Goal: Information Seeking & Learning: Learn about a topic

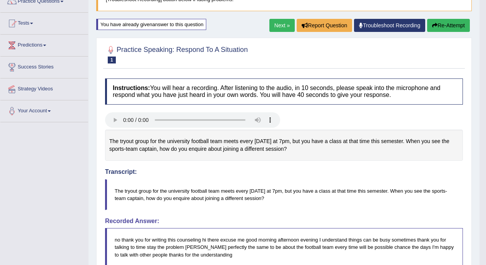
click at [279, 26] on link "Next »" at bounding box center [281, 25] width 25 height 13
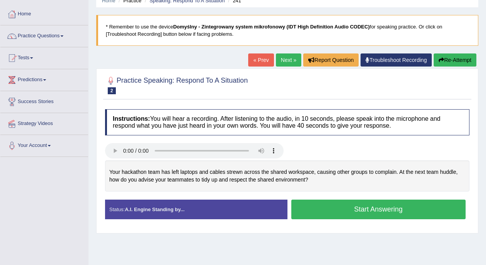
scroll to position [35, 0]
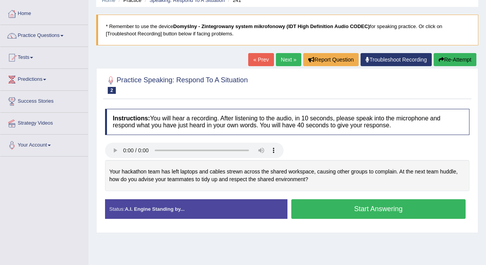
click at [396, 207] on button "Start Answering" at bounding box center [378, 209] width 175 height 20
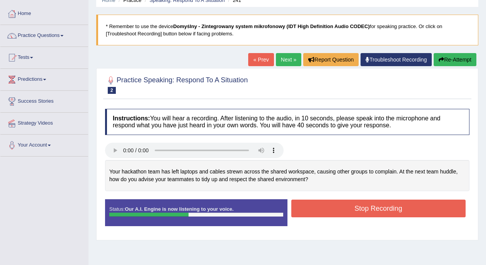
click at [394, 211] on button "Stop Recording" at bounding box center [378, 209] width 175 height 18
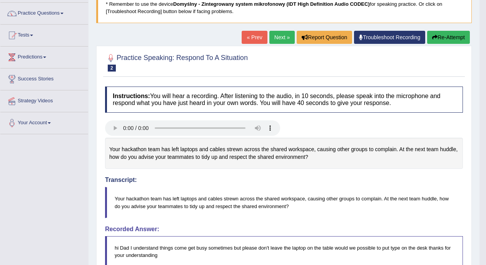
scroll to position [43, 0]
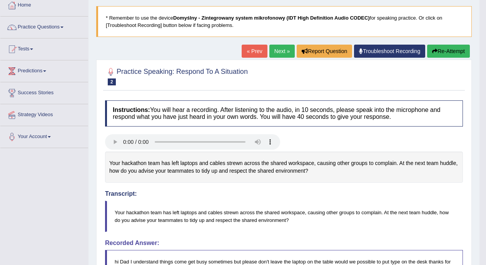
click at [280, 52] on link "Next »" at bounding box center [281, 51] width 25 height 13
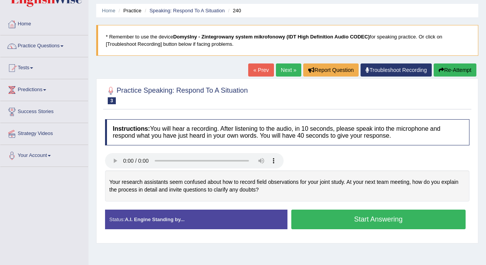
scroll to position [25, 0]
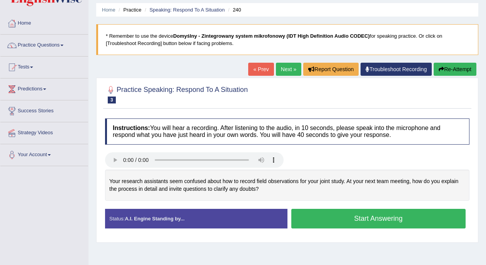
click at [404, 219] on button "Start Answering" at bounding box center [378, 219] width 175 height 20
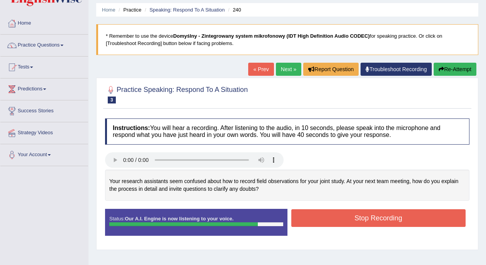
click at [404, 219] on button "Stop Recording" at bounding box center [378, 218] width 175 height 18
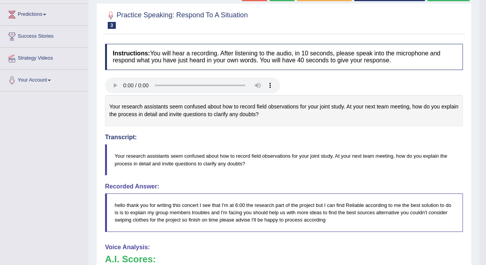
scroll to position [0, 0]
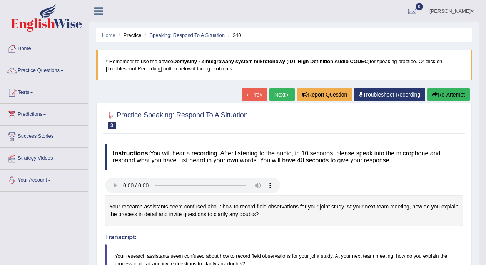
click at [279, 94] on link "Next »" at bounding box center [281, 94] width 25 height 13
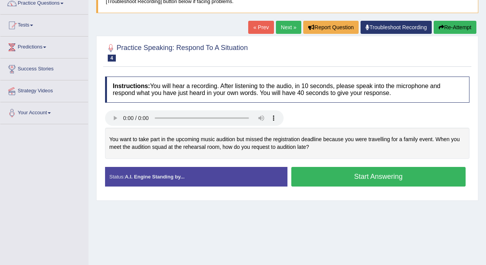
scroll to position [70, 0]
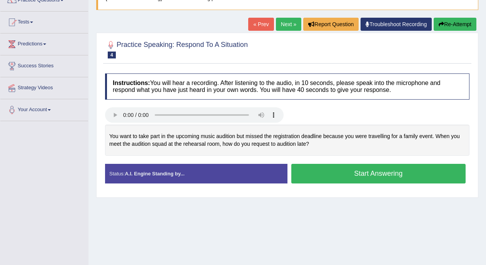
click at [392, 174] on button "Start Answering" at bounding box center [378, 174] width 175 height 20
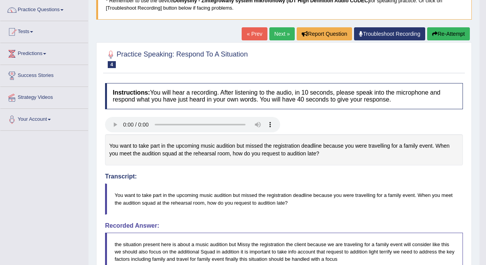
scroll to position [54, 0]
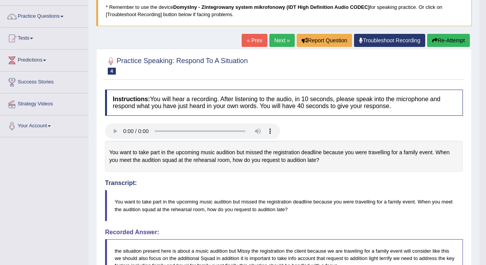
click at [283, 37] on link "Next »" at bounding box center [281, 40] width 25 height 13
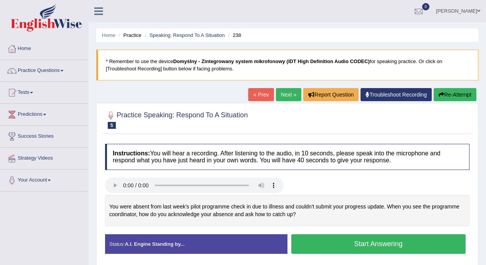
click at [312, 242] on button "Start Answering" at bounding box center [378, 244] width 175 height 20
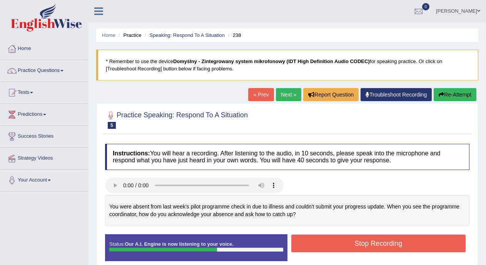
click at [328, 244] on button "Stop Recording" at bounding box center [378, 244] width 175 height 18
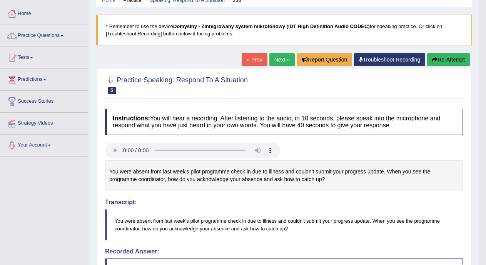
scroll to position [36, 0]
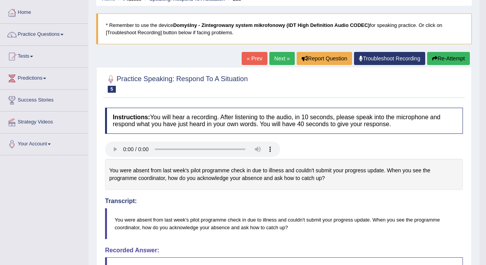
click at [284, 57] on link "Next »" at bounding box center [281, 58] width 25 height 13
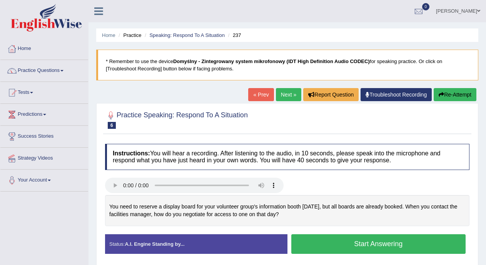
click at [326, 241] on button "Start Answering" at bounding box center [378, 244] width 175 height 20
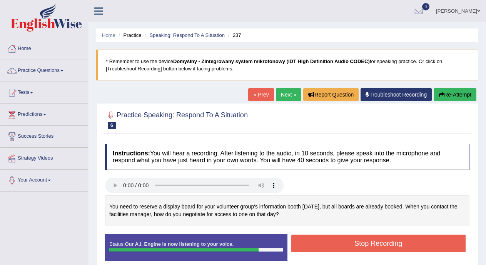
click at [326, 241] on button "Stop Recording" at bounding box center [378, 244] width 175 height 18
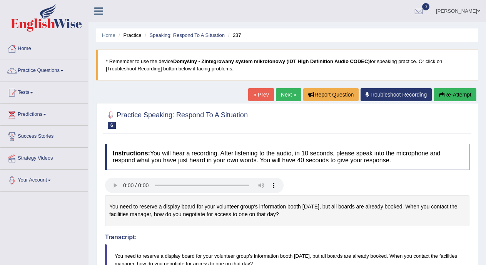
drag, startPoint x: 490, startPoint y: 69, endPoint x: 486, endPoint y: 95, distance: 26.1
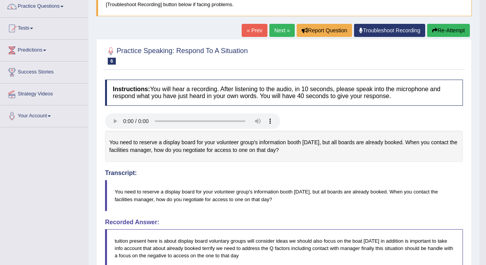
scroll to position [62, 0]
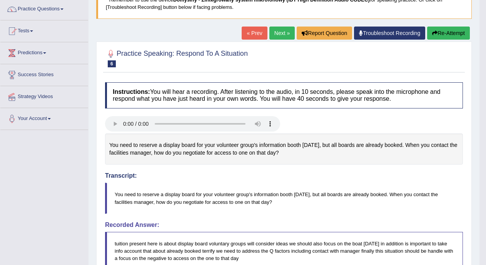
click at [278, 38] on link "Next »" at bounding box center [281, 33] width 25 height 13
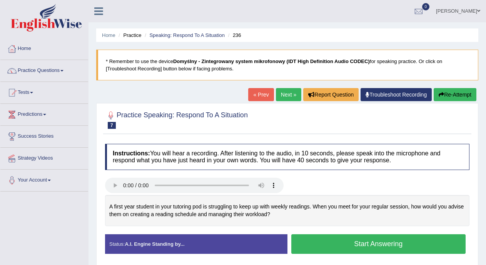
click at [304, 245] on button "Start Answering" at bounding box center [378, 244] width 175 height 20
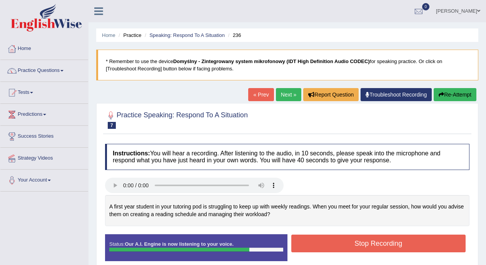
click at [308, 244] on button "Stop Recording" at bounding box center [378, 244] width 175 height 18
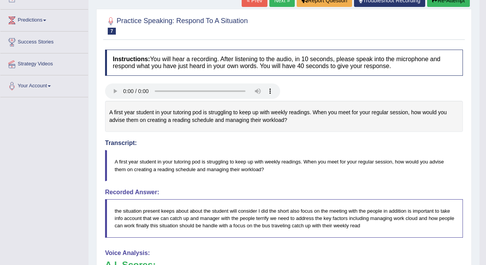
scroll to position [72, 0]
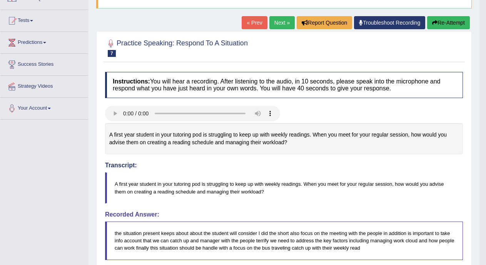
click at [283, 22] on link "Next »" at bounding box center [281, 22] width 25 height 13
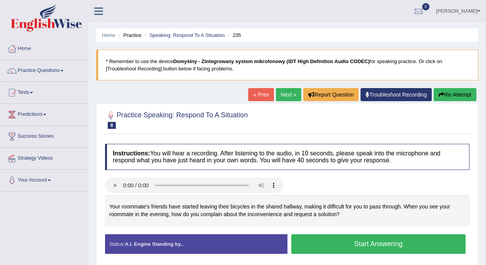
click at [327, 249] on button "Start Answering" at bounding box center [378, 244] width 175 height 20
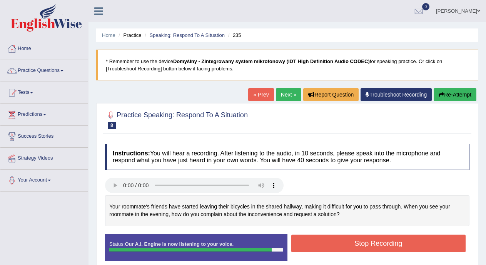
click at [327, 249] on button "Stop Recording" at bounding box center [378, 244] width 175 height 18
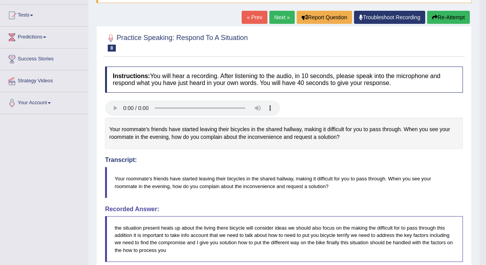
scroll to position [70, 0]
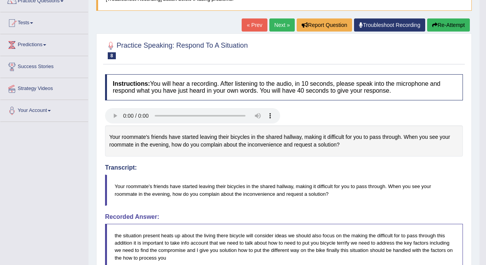
click at [279, 27] on link "Next »" at bounding box center [281, 24] width 25 height 13
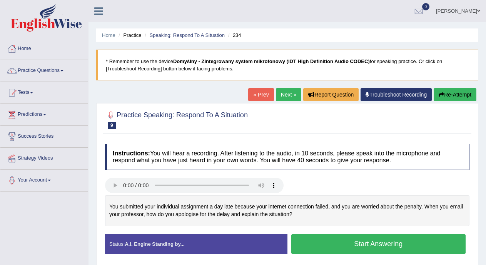
click at [312, 246] on button "Start Answering" at bounding box center [378, 244] width 175 height 20
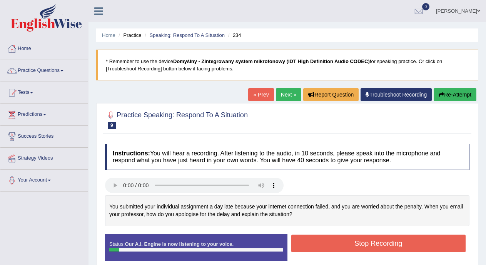
scroll to position [32, 0]
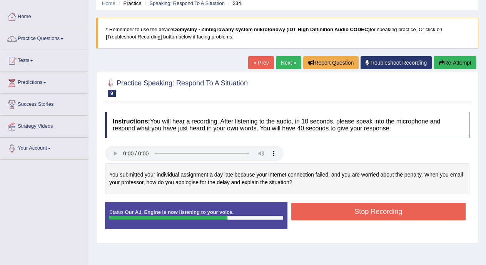
click at [387, 216] on button "Stop Recording" at bounding box center [378, 212] width 175 height 18
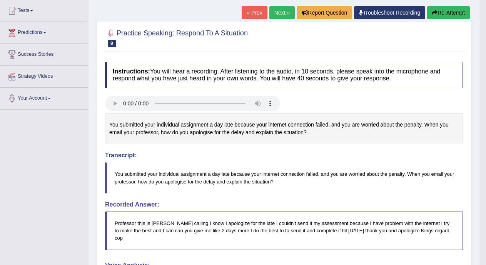
scroll to position [79, 0]
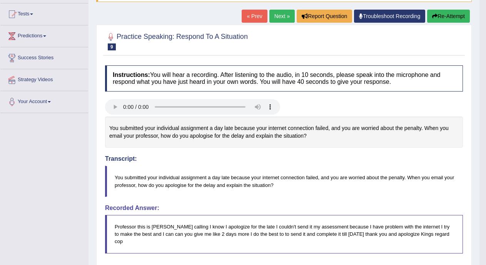
click at [282, 17] on link "Next »" at bounding box center [281, 16] width 25 height 13
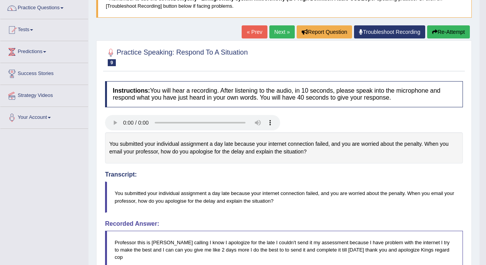
scroll to position [35, 0]
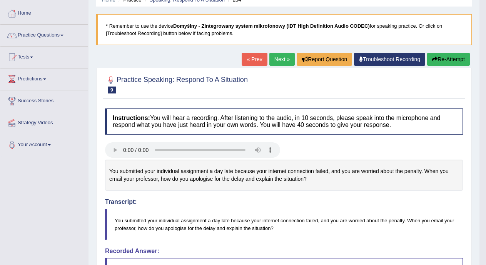
click at [443, 64] on button "Re-Attempt" at bounding box center [448, 59] width 43 height 13
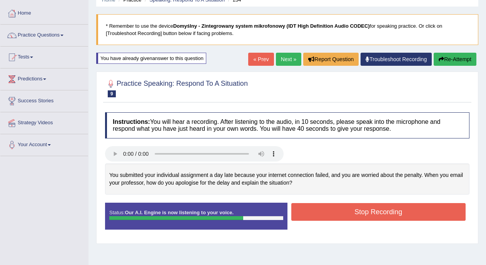
click at [385, 209] on button "Stop Recording" at bounding box center [378, 212] width 175 height 18
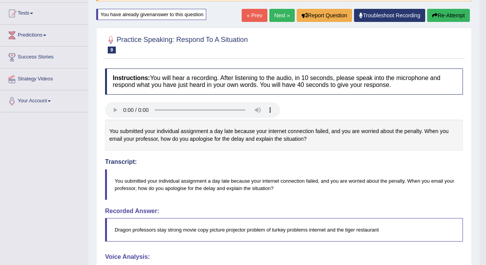
scroll to position [53, 0]
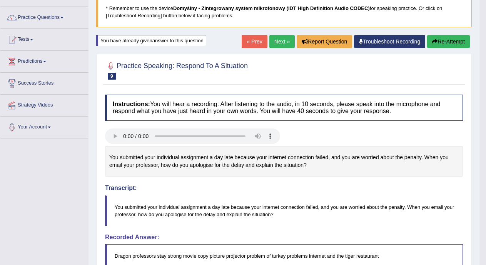
click at [278, 43] on link "Next »" at bounding box center [281, 41] width 25 height 13
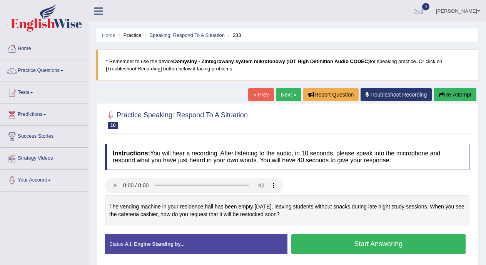
click at [351, 247] on button "Start Answering" at bounding box center [378, 244] width 175 height 20
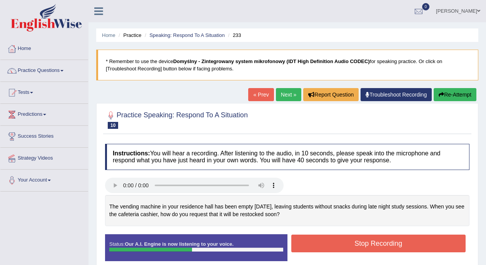
click at [351, 247] on button "Stop Recording" at bounding box center [378, 244] width 175 height 18
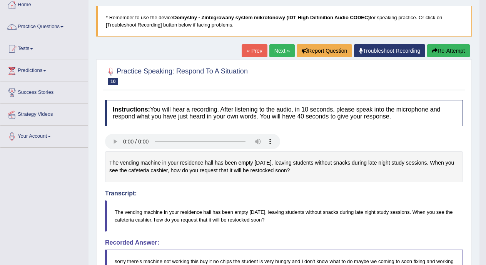
scroll to position [42, 0]
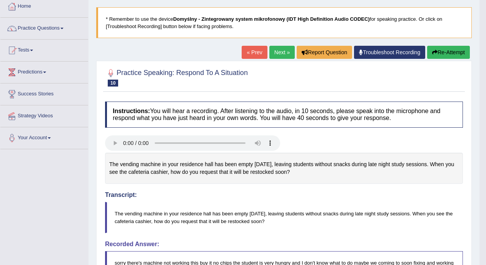
click at [269, 57] on link "Next »" at bounding box center [281, 52] width 25 height 13
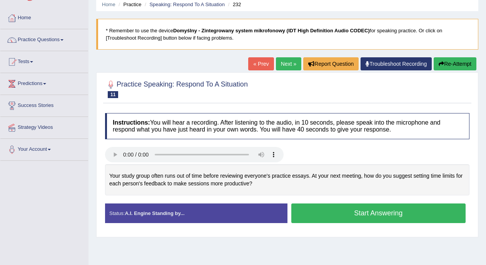
scroll to position [46, 0]
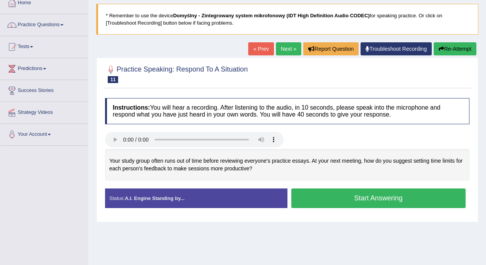
click at [389, 201] on button "Start Answering" at bounding box center [378, 199] width 175 height 20
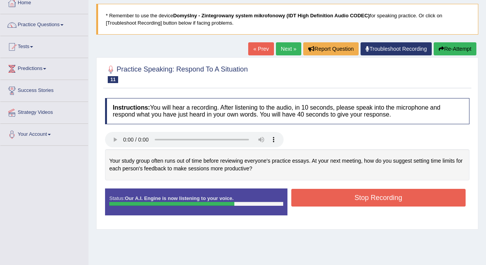
click at [389, 201] on button "Stop Recording" at bounding box center [378, 198] width 175 height 18
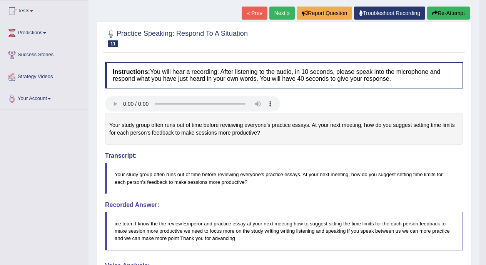
scroll to position [33, 0]
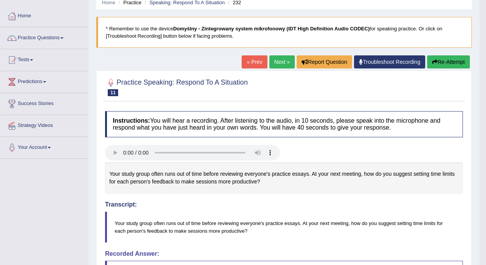
click at [275, 64] on link "Next »" at bounding box center [281, 61] width 25 height 13
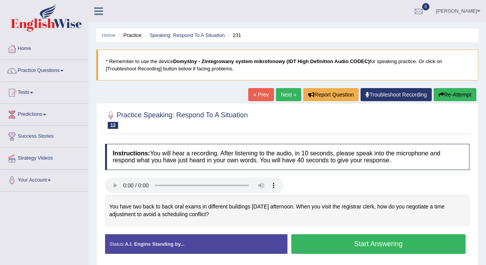
click at [318, 246] on button "Start Answering" at bounding box center [378, 244] width 175 height 20
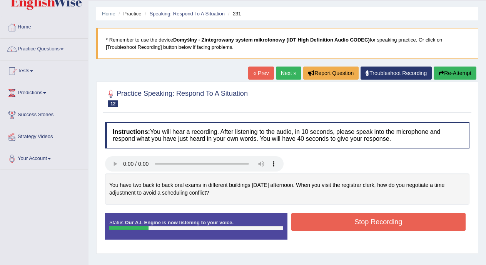
scroll to position [23, 0]
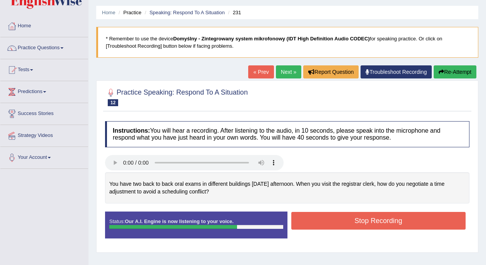
click at [436, 220] on button "Stop Recording" at bounding box center [378, 221] width 175 height 18
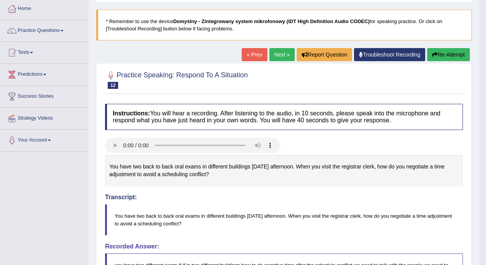
scroll to position [34, 0]
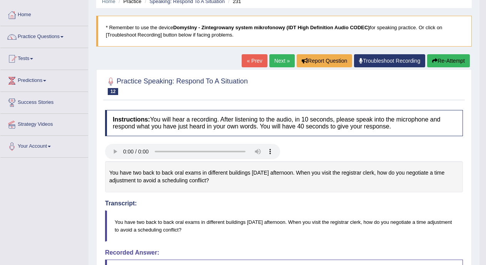
click at [278, 58] on link "Next »" at bounding box center [281, 60] width 25 height 13
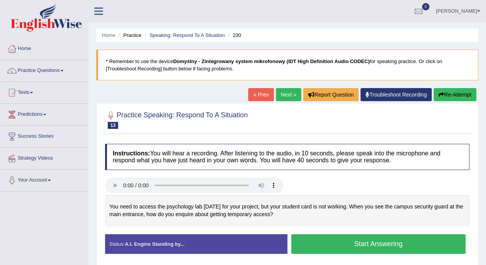
click at [323, 242] on button "Start Answering" at bounding box center [378, 244] width 175 height 20
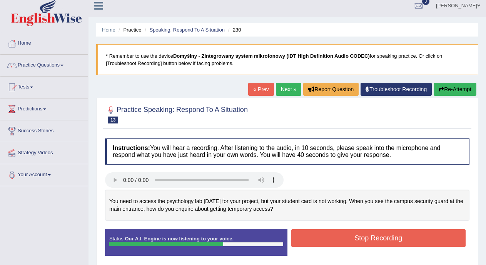
scroll to position [19, 0]
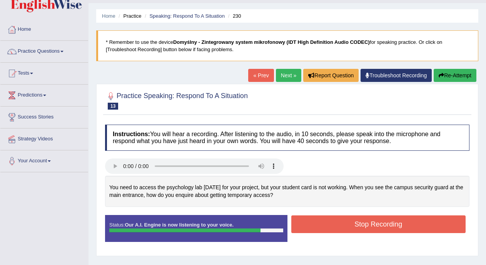
click at [346, 228] on button "Stop Recording" at bounding box center [378, 225] width 175 height 18
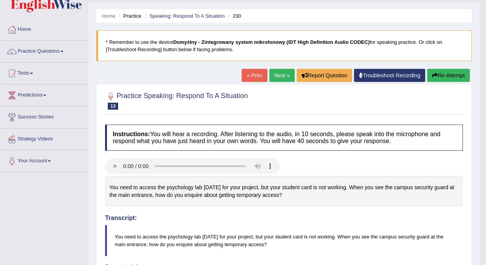
click at [279, 73] on link "Next »" at bounding box center [281, 75] width 25 height 13
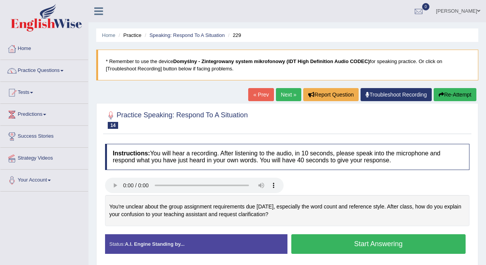
click at [299, 243] on button "Start Answering" at bounding box center [378, 244] width 175 height 20
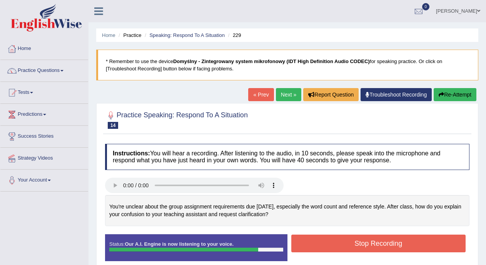
click at [312, 239] on button "Stop Recording" at bounding box center [378, 244] width 175 height 18
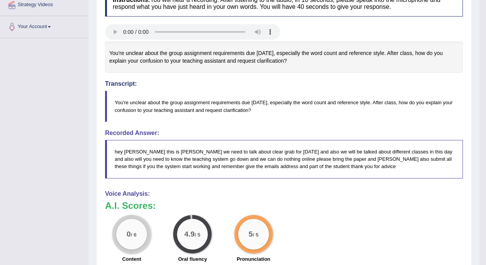
scroll to position [93, 0]
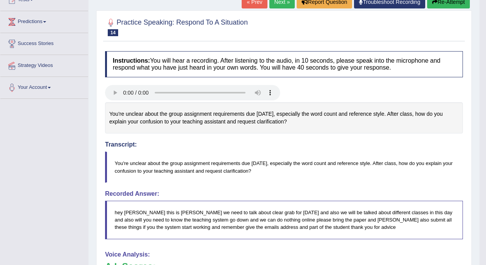
click at [279, 5] on link "Next »" at bounding box center [281, 1] width 25 height 13
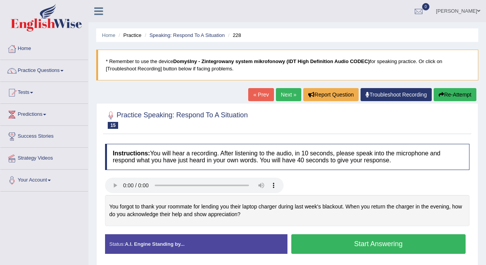
click at [318, 244] on button "Start Answering" at bounding box center [378, 244] width 175 height 20
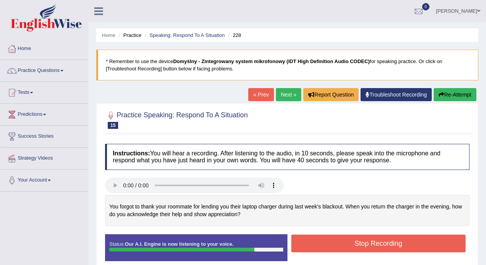
click at [318, 244] on button "Stop Recording" at bounding box center [378, 244] width 175 height 18
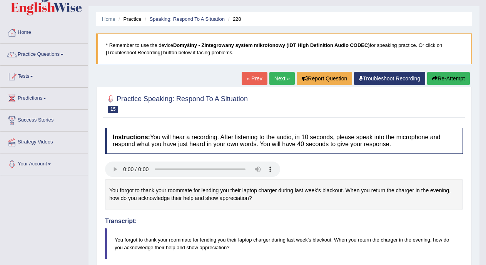
scroll to position [5, 0]
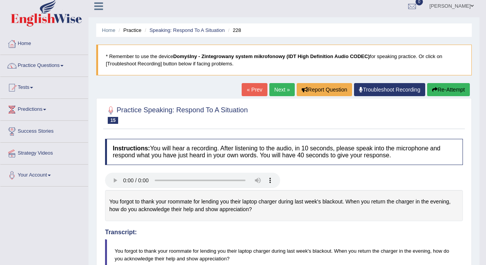
click at [274, 93] on link "Next »" at bounding box center [281, 89] width 25 height 13
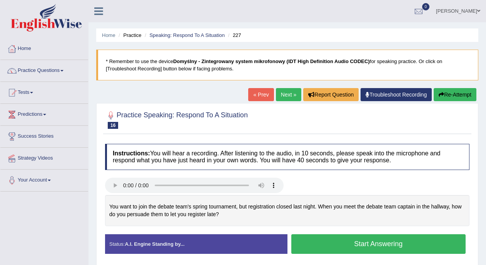
click at [326, 241] on button "Start Answering" at bounding box center [378, 244] width 175 height 20
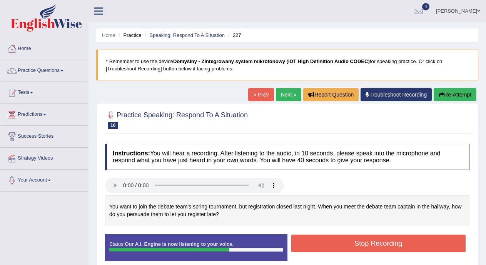
scroll to position [45, 0]
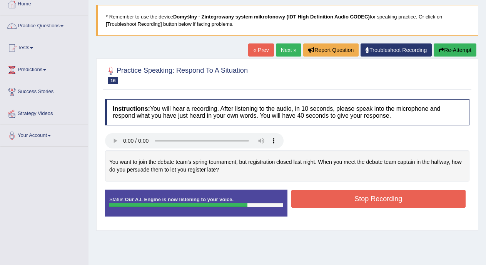
click at [382, 199] on button "Stop Recording" at bounding box center [378, 199] width 175 height 18
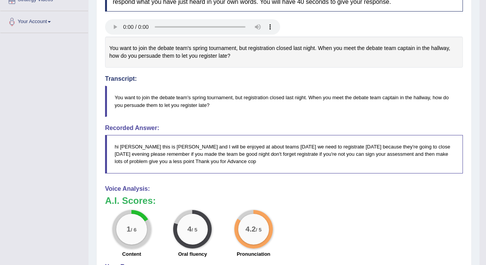
scroll to position [32, 0]
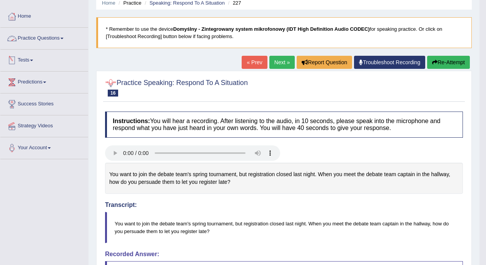
click at [67, 38] on link "Practice Questions" at bounding box center [44, 37] width 88 height 19
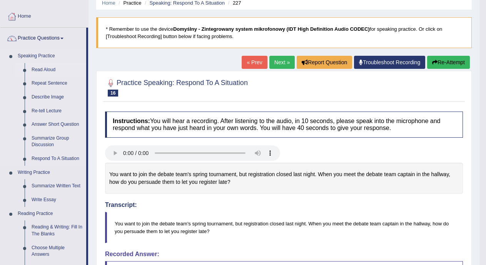
click at [55, 67] on link "Read Aloud" at bounding box center [57, 70] width 58 height 14
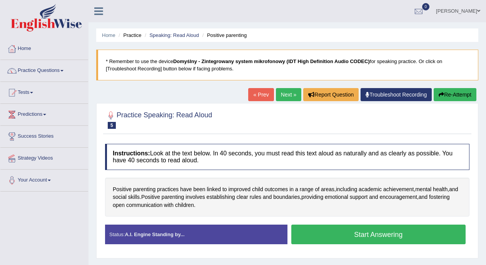
click at [341, 236] on button "Start Answering" at bounding box center [378, 235] width 175 height 20
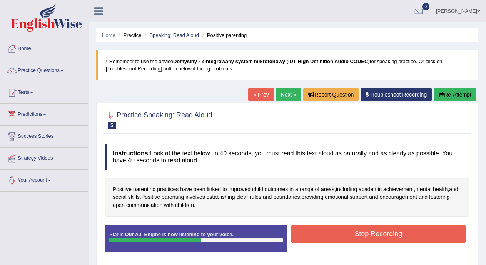
click at [341, 236] on button "Stop Recording" at bounding box center [378, 234] width 175 height 18
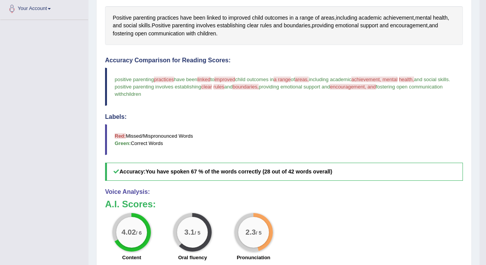
scroll to position [37, 0]
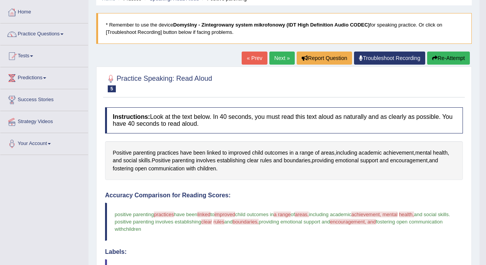
click at [282, 59] on link "Next »" at bounding box center [281, 58] width 25 height 13
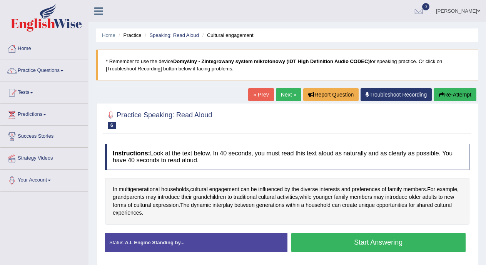
click at [354, 241] on button "Start Answering" at bounding box center [378, 243] width 175 height 20
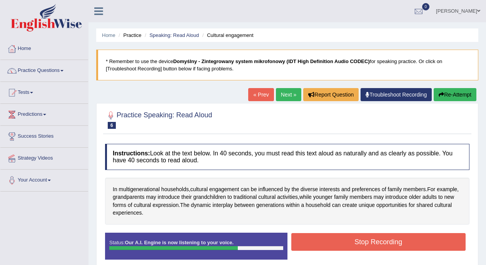
click at [354, 241] on button "Stop Recording" at bounding box center [378, 242] width 175 height 18
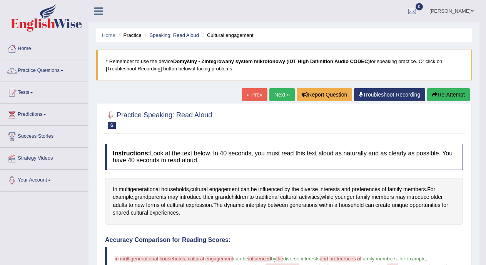
click at [44, 72] on link "Practice Questions" at bounding box center [44, 69] width 88 height 19
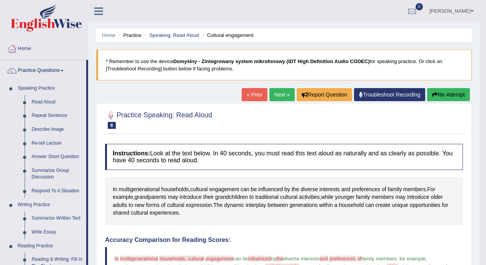
click at [44, 216] on link "Summarize Written Text" at bounding box center [57, 219] width 58 height 14
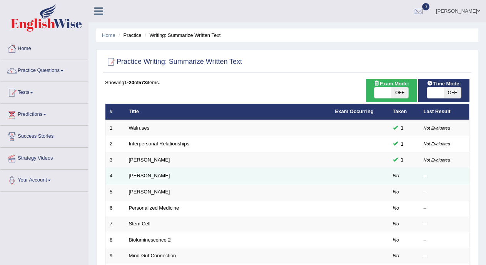
click at [143, 173] on link "[PERSON_NAME]" at bounding box center [149, 176] width 41 height 6
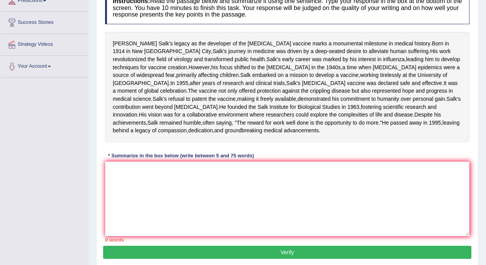
scroll to position [114, 0]
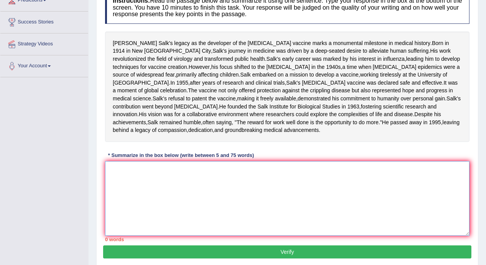
click at [312, 214] on textarea at bounding box center [287, 198] width 364 height 75
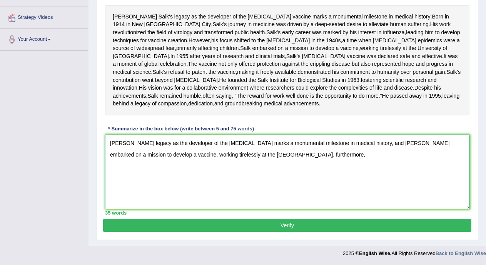
scroll to position [157, 0]
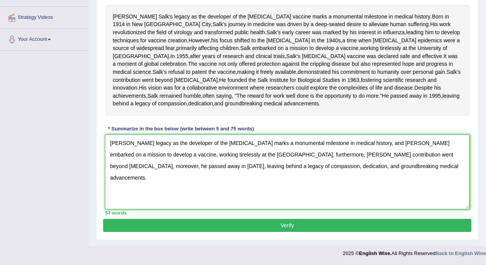
type textarea "Jonas Salk's legacy as the developer of the polio vaccine marks a monumental mi…"
click at [419, 232] on button "Verify" at bounding box center [287, 225] width 368 height 13
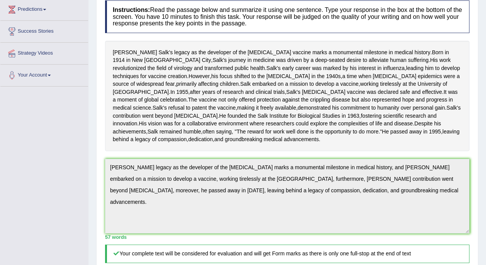
scroll to position [0, 0]
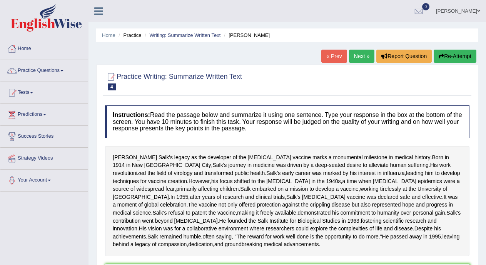
click at [354, 59] on link "Next »" at bounding box center [361, 56] width 25 height 13
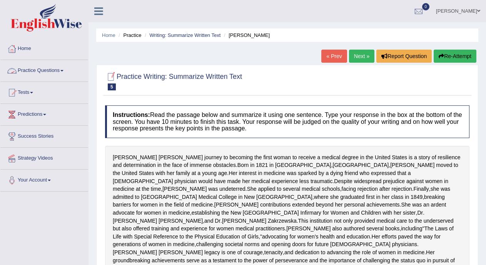
click at [48, 72] on link "Practice Questions" at bounding box center [44, 69] width 88 height 19
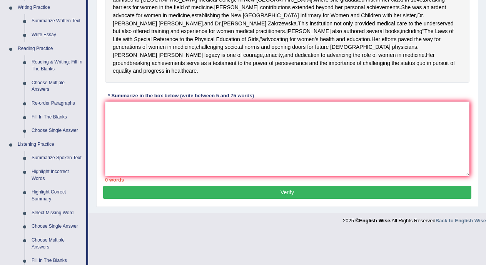
scroll to position [192, 0]
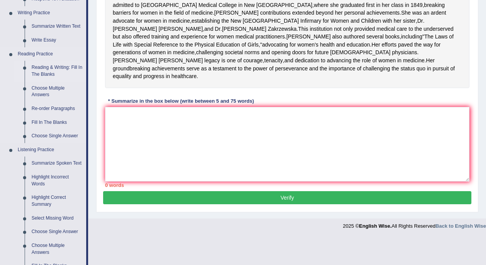
click at [66, 70] on link "Reading & Writing: Fill In The Blanks" at bounding box center [57, 71] width 58 height 20
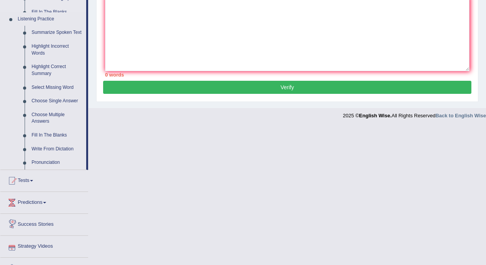
scroll to position [338, 0]
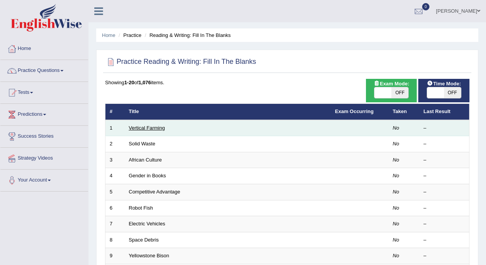
click at [132, 129] on link "Vertical Farming" at bounding box center [147, 128] width 36 height 6
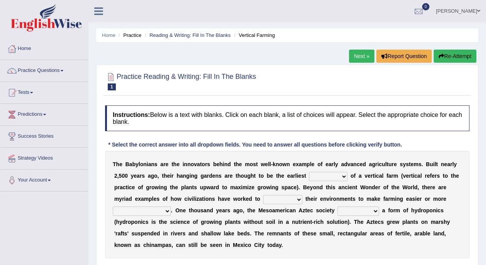
click at [340, 180] on select "prototype failure discredit protocol" at bounding box center [328, 176] width 38 height 9
select select "failure"
click at [309, 172] on select "prototype failure discredit protocol" at bounding box center [328, 176] width 38 height 9
click at [301, 199] on select "manipulate escape respect disarrange" at bounding box center [282, 199] width 39 height 9
select select "manipulate"
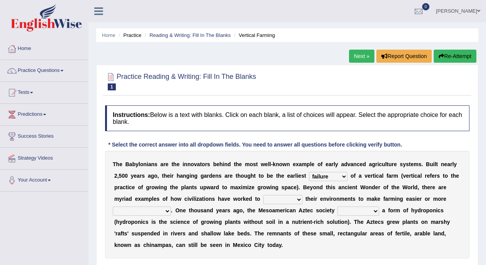
click at [263, 195] on select "manipulate escape respect disarrange" at bounding box center [282, 199] width 39 height 9
click at [169, 211] on select "productive constructive connective counterproductive" at bounding box center [142, 211] width 58 height 9
select select "productive"
click at [113, 207] on select "productive constructive connective counterproductive" at bounding box center [142, 211] width 58 height 9
click at [373, 213] on select "domineered volunteered pioneered engineered" at bounding box center [358, 211] width 42 height 9
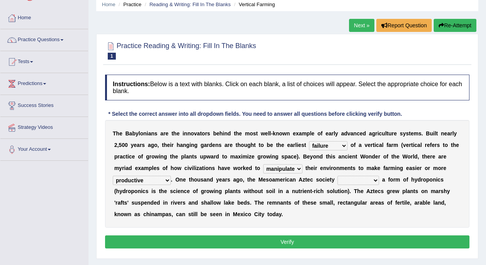
scroll to position [69, 0]
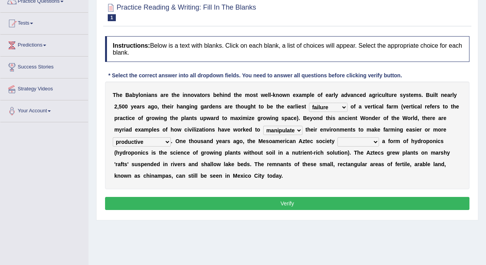
click at [378, 141] on select "domineered volunteered pioneered engineered" at bounding box center [358, 141] width 42 height 9
select select "pioneered"
click at [338, 137] on select "domineered volunteered pioneered engineered" at bounding box center [358, 141] width 42 height 9
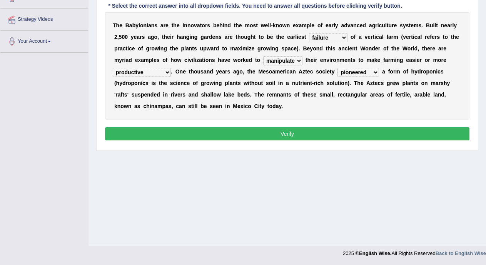
click at [344, 134] on button "Verify" at bounding box center [287, 133] width 364 height 13
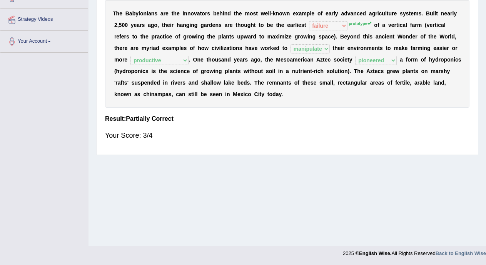
drag, startPoint x: 483, startPoint y: 145, endPoint x: 488, endPoint y: 142, distance: 5.5
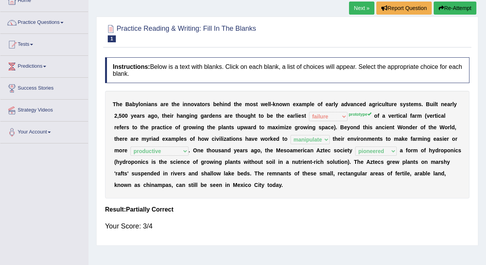
scroll to position [47, 0]
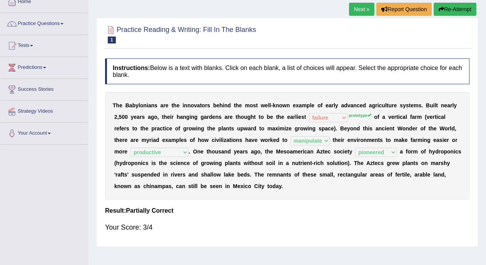
click at [359, 11] on link "Next »" at bounding box center [361, 9] width 25 height 13
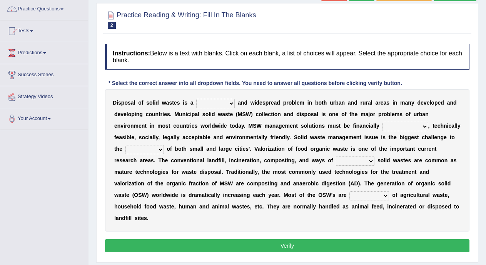
click at [234, 103] on select "slanting stinging stalling shafting" at bounding box center [215, 103] width 38 height 9
select select "stalling"
click at [196, 99] on select "slanting stinging stalling shafting" at bounding box center [215, 103] width 38 height 9
click at [413, 128] on select "unattainable sustainable objectionable treasonable" at bounding box center [406, 126] width 46 height 9
select select "sustainable"
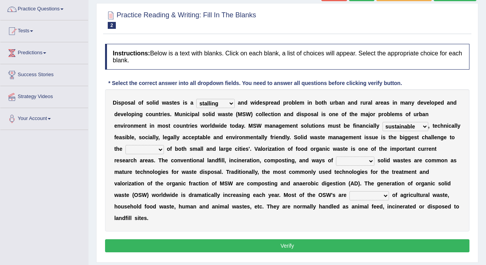
click at [383, 122] on select "unattainable sustainable objectionable treasonable" at bounding box center [406, 126] width 46 height 9
click at [161, 150] on select "plants culture authorities history" at bounding box center [144, 149] width 38 height 9
click at [125, 145] on select "plants culture authorities history" at bounding box center [144, 149] width 38 height 9
click at [159, 152] on select "plants culture authorities history" at bounding box center [144, 149] width 38 height 9
select select "authorities"
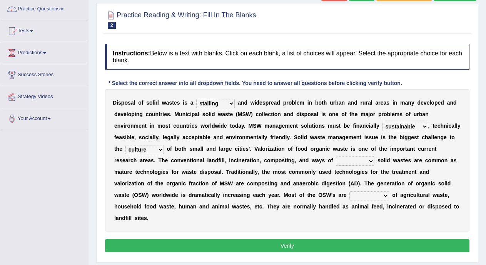
click at [125, 145] on select "plants culture authorities history" at bounding box center [144, 149] width 38 height 9
click at [369, 164] on select "reserving preserving deserving handling" at bounding box center [355, 161] width 38 height 9
select select "handling"
click at [336, 157] on select "reserving preserving deserving handling" at bounding box center [355, 161] width 38 height 9
click at [365, 195] on select "composed disposed composing disposing" at bounding box center [369, 195] width 40 height 9
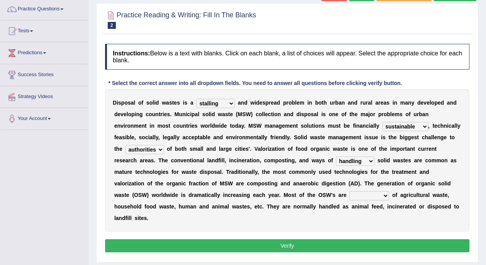
select select "composing"
click at [349, 191] on select "composed disposed composing disposing" at bounding box center [369, 195] width 40 height 9
click at [361, 243] on button "Verify" at bounding box center [287, 245] width 364 height 13
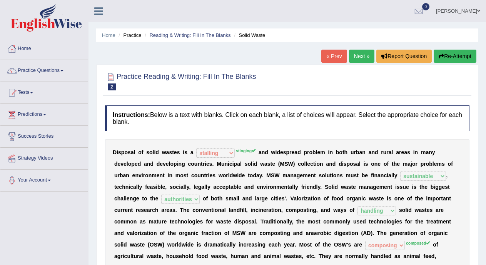
click at [357, 54] on link "Next »" at bounding box center [361, 56] width 25 height 13
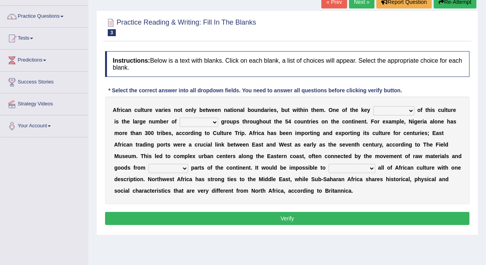
scroll to position [58, 0]
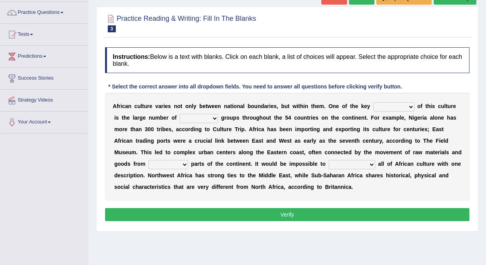
click at [413, 107] on select "conjectures features issues doubts" at bounding box center [393, 106] width 41 height 9
select select "features"
click at [373, 102] on select "conjectures features issues doubts" at bounding box center [393, 106] width 41 height 9
click at [204, 119] on select "ethic ethnic eugenic epic" at bounding box center [199, 118] width 38 height 9
select select "ethnic"
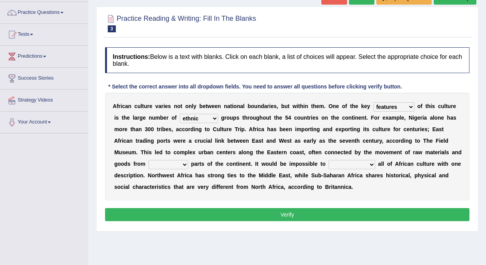
click at [180, 114] on select "ethic ethnic eugenic epic" at bounding box center [199, 118] width 38 height 9
click at [399, 109] on select "conjectures features issues doubts" at bounding box center [393, 106] width 41 height 9
click at [185, 166] on select "forelocked interlocked unlocked landlocked" at bounding box center [169, 164] width 40 height 9
select select "unlocked"
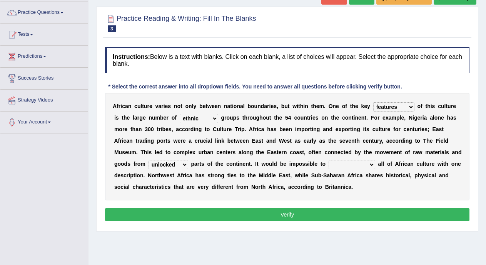
click at [149, 160] on select "forelocked interlocked unlocked landlocked" at bounding box center [169, 164] width 40 height 9
click at [367, 164] on select "characterize conceptualize symbolize synthesize" at bounding box center [352, 164] width 47 height 9
select select "symbolize"
click at [329, 160] on select "characterize conceptualize symbolize synthesize" at bounding box center [352, 164] width 47 height 9
click at [348, 215] on button "Verify" at bounding box center [287, 214] width 364 height 13
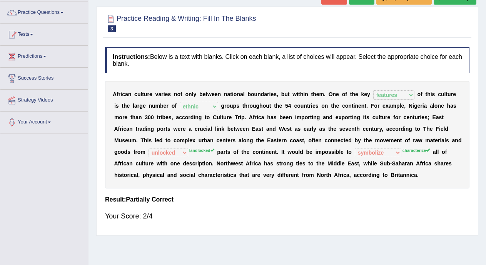
click at [485, 134] on div "Home Practice Reading & Writing: Fill In The Blanks African Culture « Prev Next…" at bounding box center [288, 134] width 398 height 385
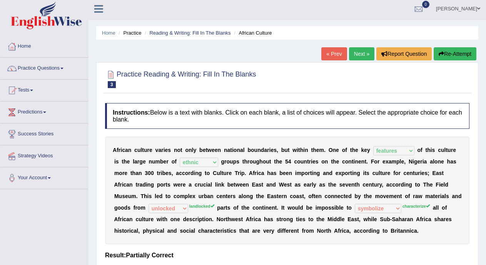
scroll to position [2, 0]
click at [361, 55] on link "Next »" at bounding box center [361, 54] width 25 height 13
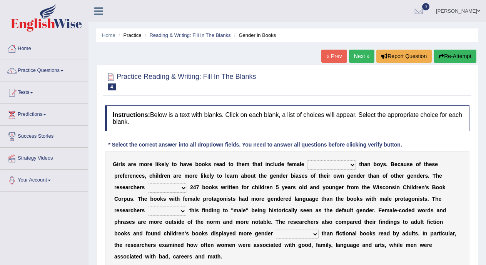
click at [342, 167] on select "protagonists cosmogonists agonists expressionists" at bounding box center [331, 164] width 49 height 9
select select "expressionists"
click at [307, 160] on select "protagonists cosmogonists agonists expressionists" at bounding box center [331, 164] width 49 height 9
click at [185, 190] on select "hydrolyzed paralyzed catalyzed analyzed" at bounding box center [167, 188] width 39 height 9
select select "analyzed"
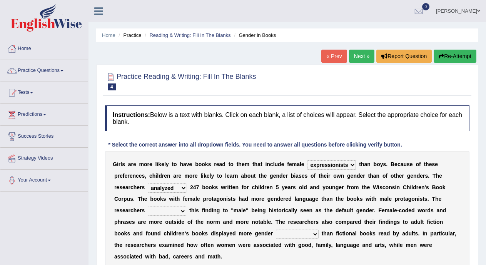
click at [148, 184] on select "hydrolyzed paralyzed catalyzed analyzed" at bounding box center [167, 188] width 39 height 9
click at [180, 213] on select "contribute tribute distribute attribute" at bounding box center [167, 211] width 38 height 9
click at [346, 165] on select "protagonists cosmogonists agonists expressionists" at bounding box center [331, 164] width 49 height 9
click at [307, 160] on select "protagonists cosmogonists agonists expressionists" at bounding box center [331, 164] width 49 height 9
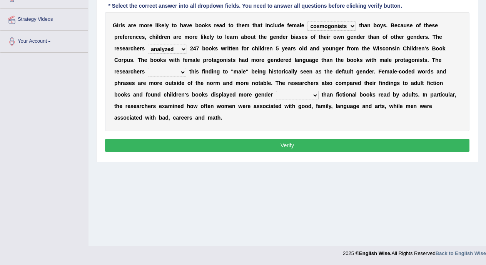
select select "protagonists"
click at [342, 23] on select "protagonists cosmogonists agonists expressionists" at bounding box center [331, 26] width 49 height 9
click at [307, 22] on select "protagonists cosmogonists agonists expressionists" at bounding box center [331, 26] width 49 height 9
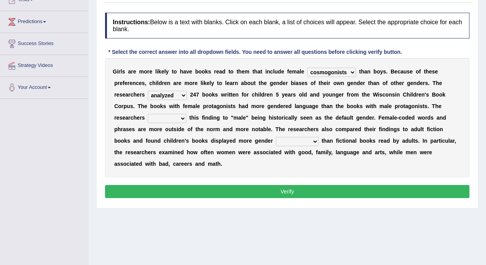
scroll to position [54, 0]
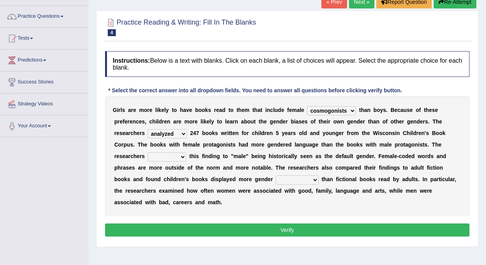
click at [352, 109] on select "protagonists cosmogonists agonists expressionists" at bounding box center [331, 110] width 49 height 9
select select "expressionists"
click at [307, 106] on select "protagonists cosmogonists agonists expressionists" at bounding box center [331, 110] width 49 height 9
click at [183, 157] on select "contribute tribute distribute attribute" at bounding box center [167, 156] width 38 height 9
select select "attribute"
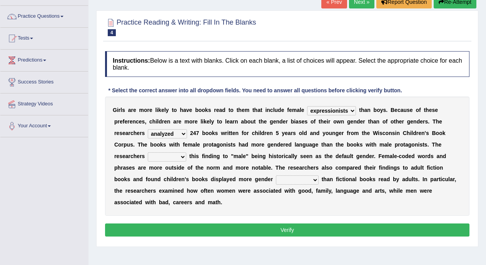
click at [148, 152] on select "contribute tribute distribute attribute" at bounding box center [167, 156] width 38 height 9
click at [185, 132] on select "hydrolyzed paralyzed catalyzed analyzed" at bounding box center [167, 133] width 39 height 9
click at [304, 182] on select "stereotypes teletypes prototypes electrotypes" at bounding box center [297, 179] width 43 height 9
select select "stereotypes"
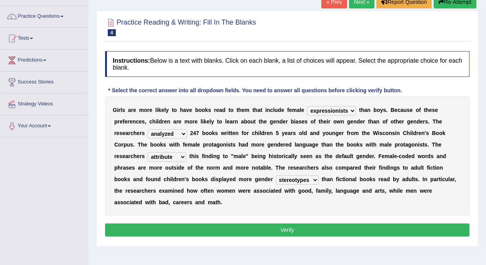
click at [276, 175] on select "stereotypes teletypes prototypes electrotypes" at bounding box center [297, 179] width 43 height 9
click at [292, 234] on button "Verify" at bounding box center [287, 230] width 364 height 13
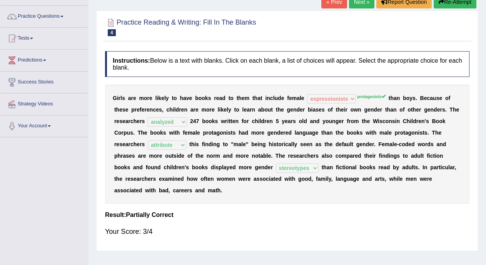
click at [364, 3] on link "Next »" at bounding box center [361, 1] width 25 height 13
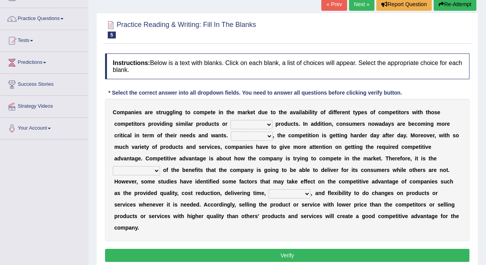
scroll to position [52, 0]
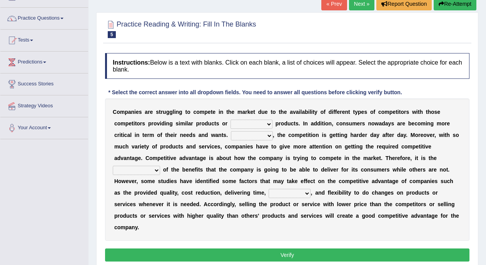
click at [249, 124] on select "constitution restitution substitution institution" at bounding box center [252, 124] width 42 height 9
select select "substitution"
click at [231, 120] on select "constitution restitution substitution institution" at bounding box center [252, 124] width 42 height 9
click at [259, 137] on select "However Instead Additionally Therefore" at bounding box center [252, 135] width 42 height 9
select select "Additionally"
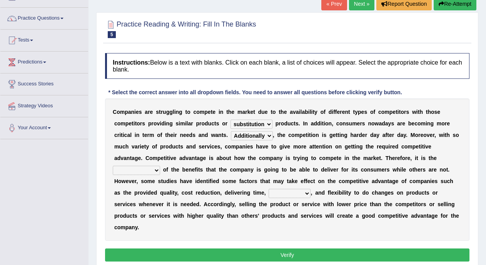
click at [231, 131] on select "However Instead Additionally Therefore" at bounding box center [252, 135] width 42 height 9
click at [238, 137] on select "However Instead Additionally Therefore" at bounding box center [252, 135] width 42 height 9
click at [231, 131] on select "However Instead Additionally Therefore" at bounding box center [252, 135] width 42 height 9
click at [158, 171] on select "dissemination ordination determination incarnation" at bounding box center [136, 170] width 47 height 9
select select "determination"
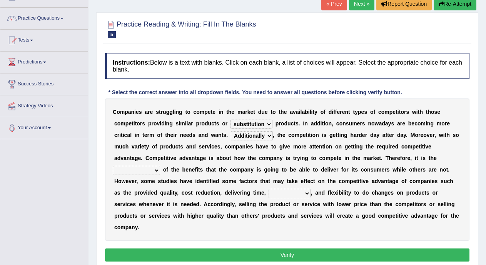
click at [113, 166] on select "dissemination ordination determination incarnation" at bounding box center [136, 170] width 47 height 9
click at [297, 194] on select "captivation aggregation deprivation innovation" at bounding box center [290, 193] width 42 height 9
select select "innovation"
click at [269, 189] on select "captivation aggregation deprivation innovation" at bounding box center [290, 193] width 42 height 9
click at [294, 253] on button "Verify" at bounding box center [287, 255] width 364 height 13
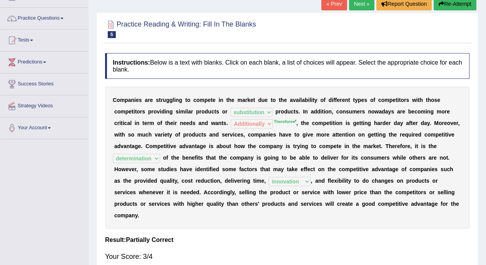
click at [357, 4] on link "Next »" at bounding box center [361, 3] width 25 height 13
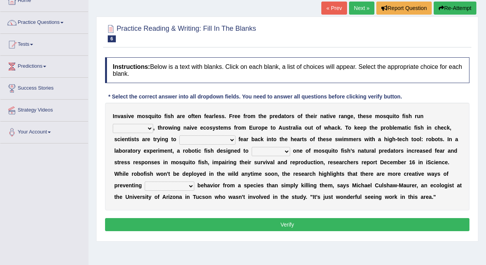
click at [147, 128] on select "occupant flippant rampant concordant" at bounding box center [133, 128] width 40 height 9
select select "flippant"
click at [113, 124] on select "occupant flippant rampant concordant" at bounding box center [133, 128] width 40 height 9
click at [207, 140] on select "accept spike strike drake" at bounding box center [207, 139] width 56 height 9
select select "strike"
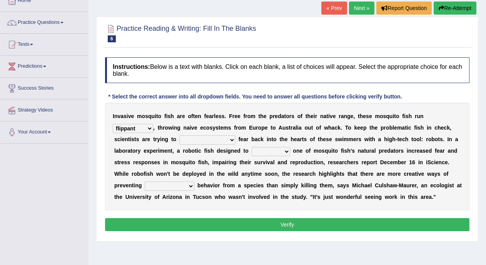
click at [179, 135] on select "accept spike strike drake" at bounding box center [207, 139] width 56 height 9
click at [282, 154] on select "bequest mimic battle conquest" at bounding box center [271, 151] width 38 height 9
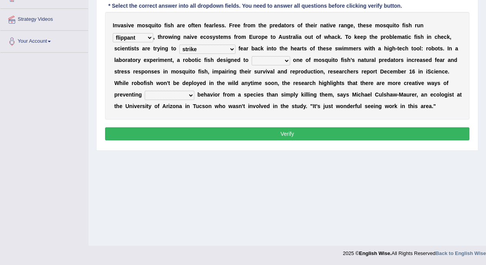
scroll to position [96, 0]
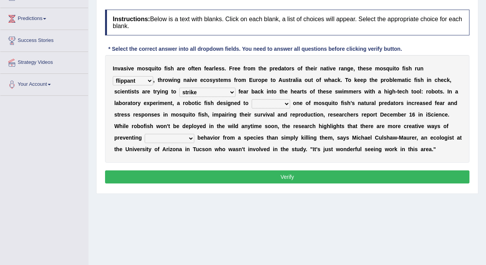
click at [278, 103] on select "bequest mimic battle conquest" at bounding box center [271, 103] width 38 height 9
select select "conquest"
click at [252, 99] on select "bequest mimic battle conquest" at bounding box center [271, 103] width 38 height 9
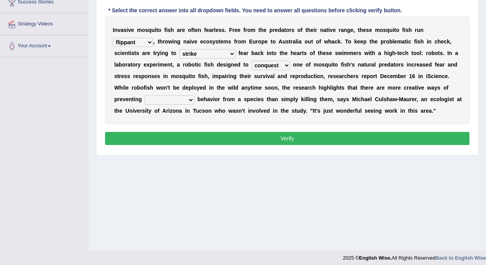
click at [192, 101] on select "unprivileged unprecedented uncharted unwanted" at bounding box center [170, 99] width 50 height 9
select select "uncharted"
click at [145, 95] on select "unprivileged unprecedented uncharted unwanted" at bounding box center [170, 99] width 50 height 9
click at [184, 134] on button "Verify" at bounding box center [287, 138] width 364 height 13
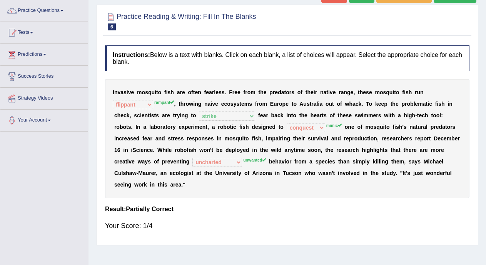
scroll to position [30, 0]
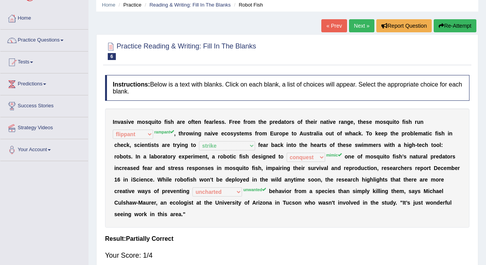
click at [363, 27] on link "Next »" at bounding box center [361, 25] width 25 height 13
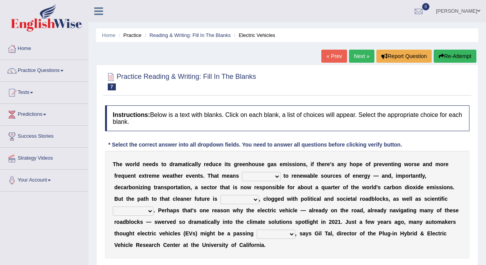
click at [272, 177] on select "grafting drafting crafting shifting" at bounding box center [261, 176] width 38 height 9
select select "crafting"
click at [242, 172] on select "grafting drafting crafting shifting" at bounding box center [261, 176] width 38 height 9
click at [256, 200] on select "daunting daunted daunt dauntless" at bounding box center [240, 199] width 38 height 9
select select "daunting"
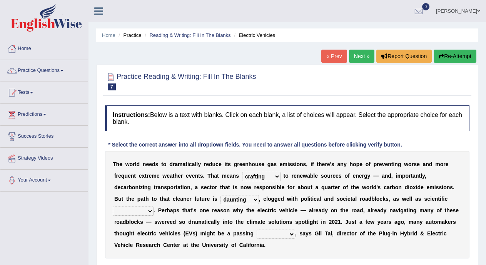
click at [221, 195] on select "daunting daunted daunt dauntless" at bounding box center [240, 199] width 38 height 9
click at [149, 212] on select "spectacles obstacles tentacles receptacles" at bounding box center [133, 211] width 41 height 9
select select "spectacles"
click at [113, 207] on select "spectacles obstacles tentacles receptacles" at bounding box center [133, 211] width 41 height 9
click at [287, 237] on select "fad gad tad lad" at bounding box center [276, 234] width 38 height 9
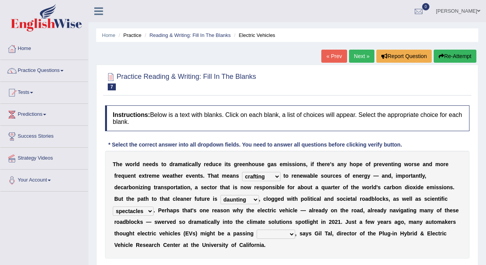
select select "fad"
click at [257, 230] on select "fad gad tad lad" at bounding box center [276, 234] width 38 height 9
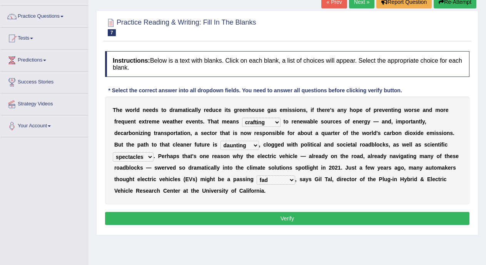
scroll to position [59, 0]
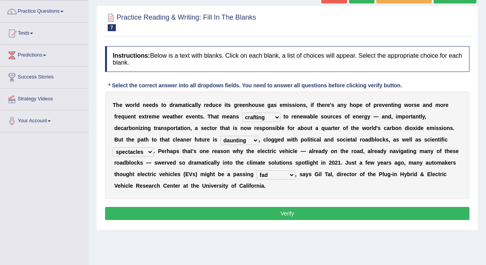
click at [399, 211] on button "Verify" at bounding box center [287, 213] width 364 height 13
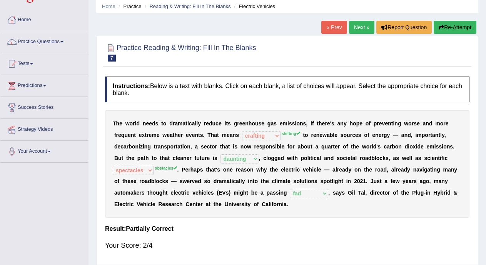
scroll to position [26, 0]
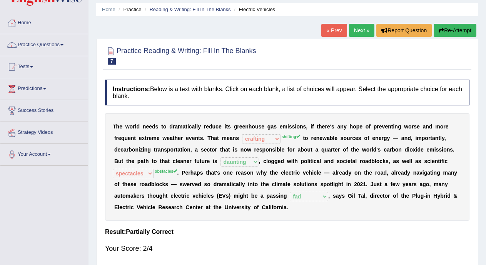
click at [360, 35] on link "Next »" at bounding box center [361, 30] width 25 height 13
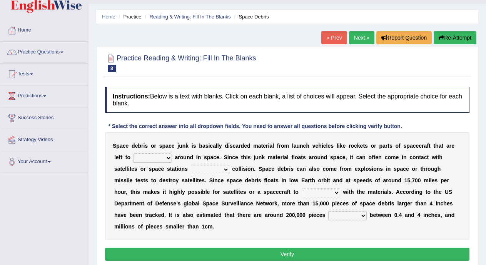
scroll to position [22, 0]
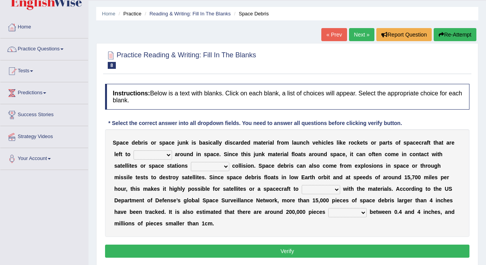
click at [169, 152] on select "twist center roam loll" at bounding box center [153, 154] width 38 height 9
select select "center"
click at [134, 150] on select "twist center roam loll" at bounding box center [153, 154] width 38 height 9
click at [165, 153] on select "twist center roam loll" at bounding box center [153, 154] width 38 height 9
click at [134, 150] on select "twist center roam loll" at bounding box center [153, 154] width 38 height 9
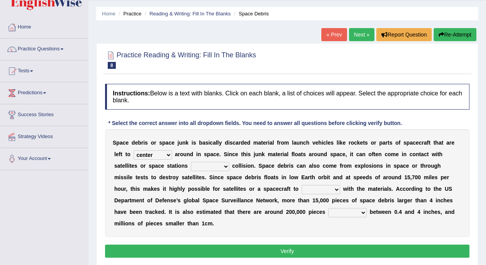
click at [207, 167] on select "risks risk risked risking" at bounding box center [210, 166] width 38 height 9
select select "risk"
click at [191, 162] on select "risks risk risked risking" at bounding box center [210, 166] width 38 height 9
click at [314, 189] on select "collect collate collide collocate" at bounding box center [321, 189] width 38 height 9
select select "collect"
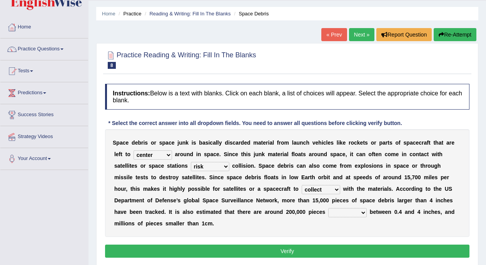
click at [302, 185] on select "collect collate collide collocate" at bounding box center [321, 189] width 38 height 9
click at [340, 216] on select "sized sizing size sizes" at bounding box center [347, 212] width 38 height 9
select select "sizing"
click at [328, 208] on select "sized sizing size sizes" at bounding box center [347, 212] width 38 height 9
click at [342, 254] on button "Verify" at bounding box center [287, 251] width 364 height 13
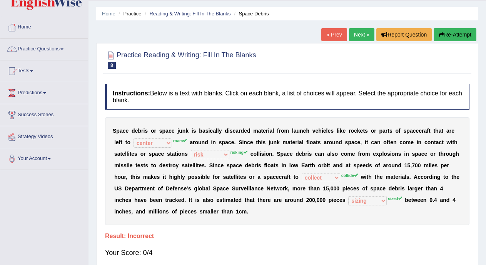
click at [357, 35] on link "Next »" at bounding box center [361, 34] width 25 height 13
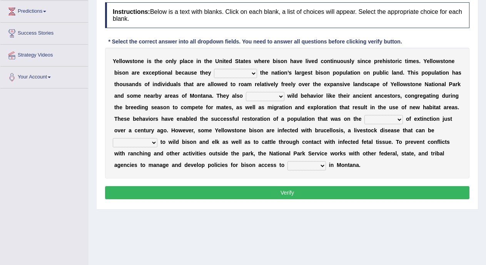
scroll to position [98, 0]
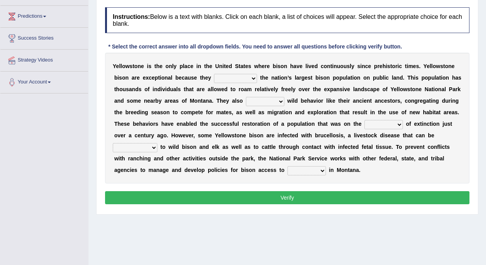
click at [256, 77] on select "congregate comprise consist compromise" at bounding box center [235, 78] width 43 height 9
select select "compromise"
click at [214, 74] on select "congregate comprise consist compromise" at bounding box center [235, 78] width 43 height 9
click at [284, 103] on select "exhibit disregard resist encourage" at bounding box center [265, 101] width 38 height 9
select select "resist"
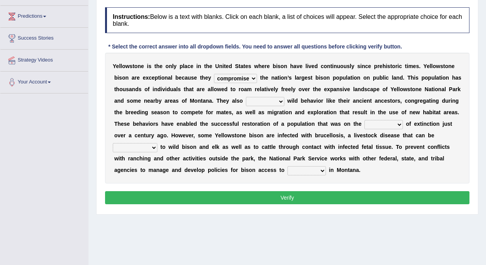
click at [260, 97] on select "exhibit disregard resist encourage" at bounding box center [265, 101] width 38 height 9
click at [393, 129] on div "Y e l l o w s t o n e i s t h e o n l y p l a c e i n t h e U n i t e d S t a t…" at bounding box center [287, 118] width 364 height 131
click at [401, 124] on select "brine brink danger brindle" at bounding box center [383, 124] width 38 height 9
select select "danger"
click at [383, 120] on select "brine brink danger brindle" at bounding box center [383, 124] width 38 height 9
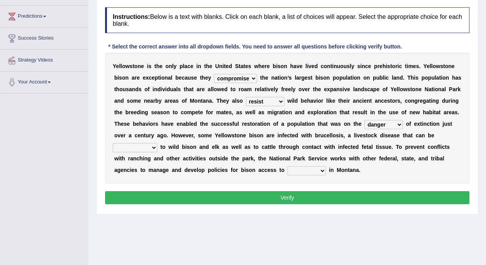
click at [155, 148] on select "transplanted transported transgressed transmitted" at bounding box center [135, 147] width 45 height 9
select select "transported"
click at [113, 143] on select "transplanted transported transgressed transmitted" at bounding box center [135, 147] width 45 height 9
click at [317, 171] on select "habitat habitat habitant food" at bounding box center [306, 170] width 38 height 9
select select "habitant"
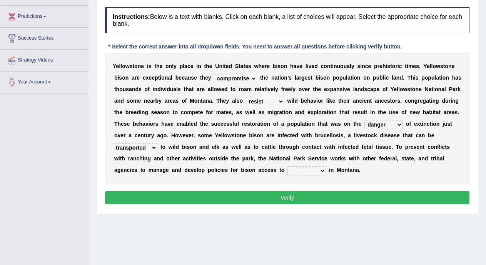
click at [287, 166] on select "habitat habitat habitant food" at bounding box center [306, 170] width 38 height 9
click at [312, 198] on button "Verify" at bounding box center [287, 197] width 364 height 13
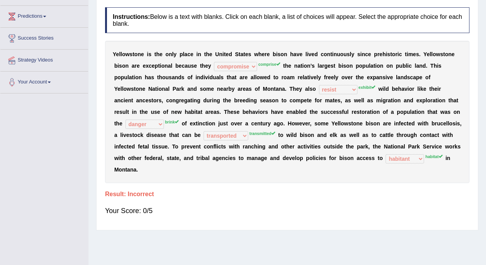
click at [331, 188] on div "Instructions: Below is a text with blanks. Click on each blank, a list of choic…" at bounding box center [287, 114] width 368 height 223
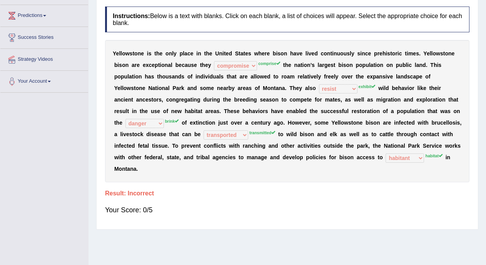
scroll to position [4, 0]
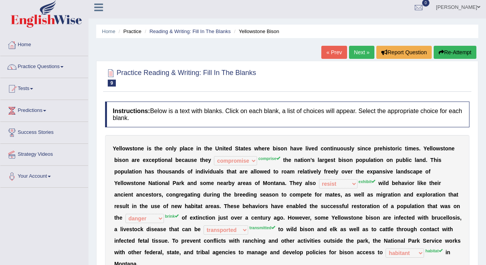
click at [351, 53] on link "Next »" at bounding box center [361, 52] width 25 height 13
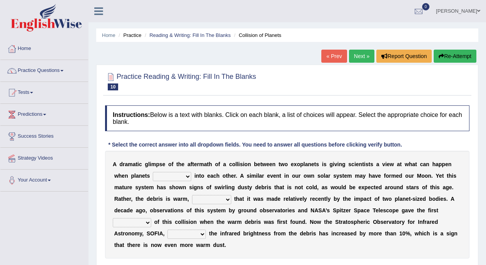
click at [189, 178] on select "crash explore roam implode" at bounding box center [172, 176] width 38 height 9
select select "explore"
click at [153, 172] on select "crash explore roam implode" at bounding box center [172, 176] width 38 height 9
click at [204, 199] on select "reinforcing sentencing forging conducing" at bounding box center [211, 199] width 39 height 9
select select "conducing"
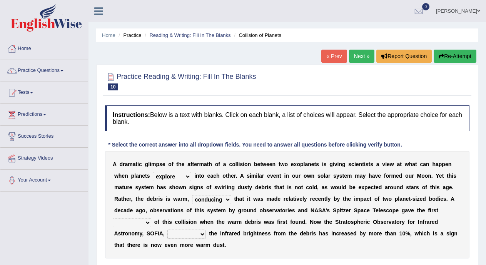
click at [192, 195] on select "reinforcing sentencing forging conducing" at bounding box center [211, 199] width 39 height 9
click at [150, 224] on select "pints faints hints taints" at bounding box center [132, 222] width 38 height 9
select select "faints"
click at [113, 218] on select "pints faints hints taints" at bounding box center [132, 222] width 38 height 9
click at [183, 234] on select "concealed revealed repealed unsealed" at bounding box center [186, 234] width 38 height 9
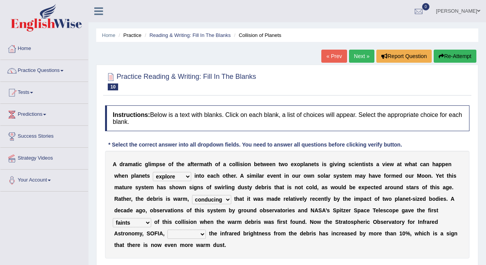
select select "revealed"
click at [167, 230] on select "concealed revealed repealed unsealed" at bounding box center [186, 234] width 38 height 9
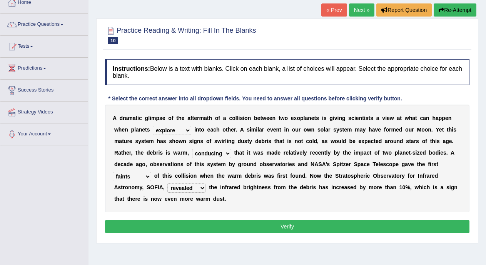
click at [389, 223] on button "Verify" at bounding box center [287, 226] width 364 height 13
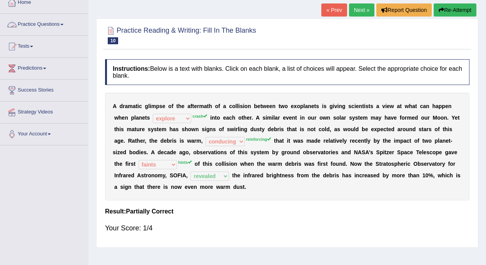
click at [70, 24] on link "Practice Questions" at bounding box center [44, 23] width 88 height 19
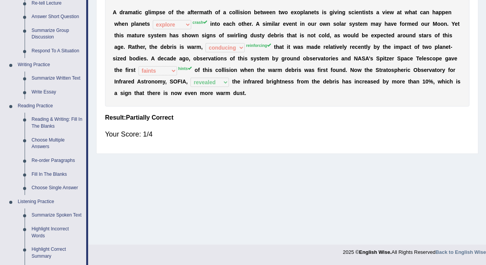
scroll to position [143, 0]
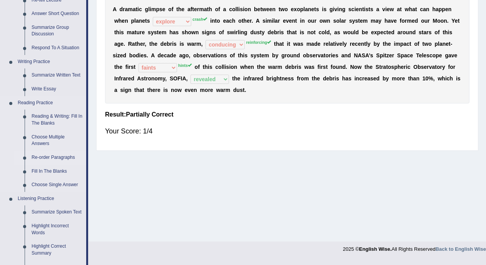
click at [67, 157] on link "Re-order Paragraphs" at bounding box center [57, 158] width 58 height 14
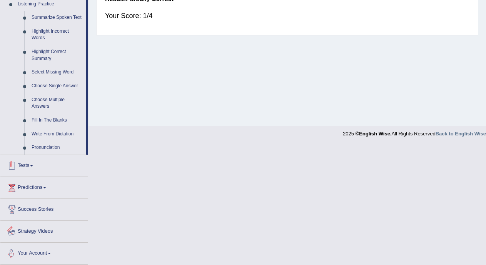
scroll to position [257, 0]
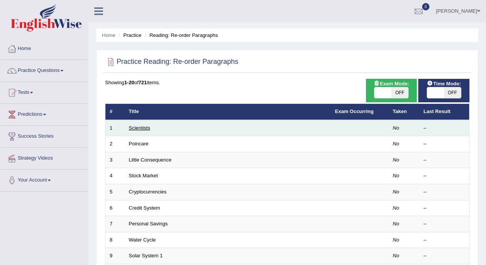
click at [139, 128] on link "Scientists" at bounding box center [140, 128] width 22 height 6
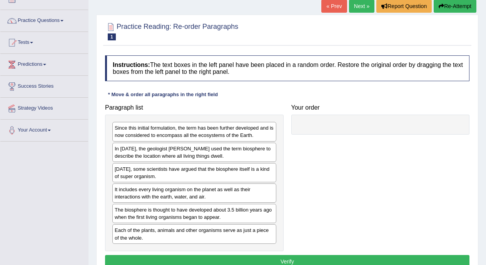
scroll to position [51, 0]
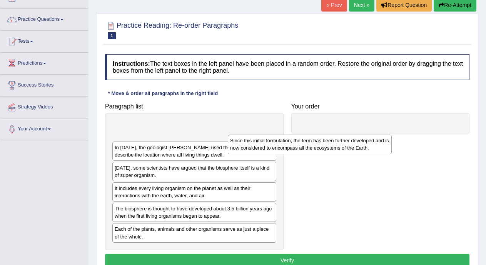
drag, startPoint x: 260, startPoint y: 136, endPoint x: 384, endPoint y: 148, distance: 124.8
click at [372, 148] on div "Since this initial formulation, the term has been further developed and is now …" at bounding box center [310, 144] width 164 height 19
